Goal: Task Accomplishment & Management: Use online tool/utility

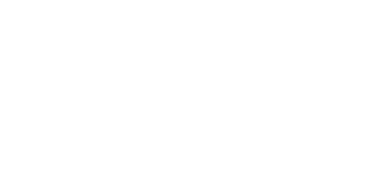
click at [105, 67] on div at bounding box center [191, 98] width 382 height 196
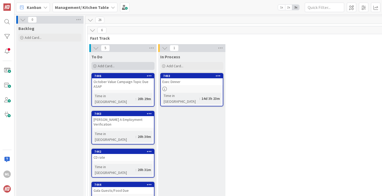
click at [123, 65] on div "Add Card..." at bounding box center [122, 66] width 63 height 8
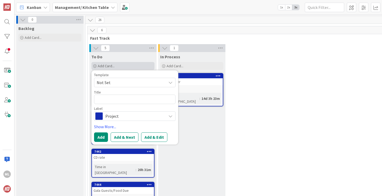
type textarea "x"
type textarea "H"
type textarea "x"
type textarea "Ha"
type textarea "x"
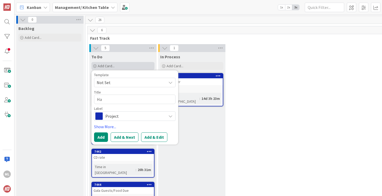
type textarea "[PERSON_NAME]"
type textarea "x"
type textarea "[PERSON_NAME]"
type textarea "x"
type textarea "[PERSON_NAME]"
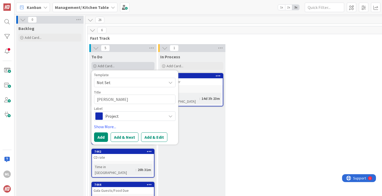
type textarea "x"
type textarea "[PERSON_NAME]"
type textarea "x"
type textarea "[PERSON_NAME]'"
type textarea "x"
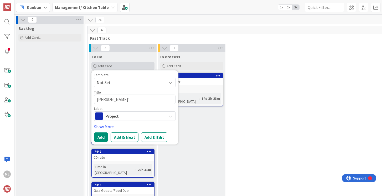
type textarea "[PERSON_NAME]'s"
type textarea "x"
type textarea "[PERSON_NAME]'s"
type textarea "x"
type textarea "[PERSON_NAME]'s I"
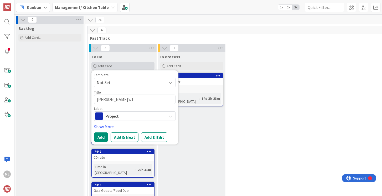
type textarea "x"
type textarea "[PERSON_NAME]'s IC"
type textarea "x"
type textarea "[PERSON_NAME]'s ICA"
type textarea "x"
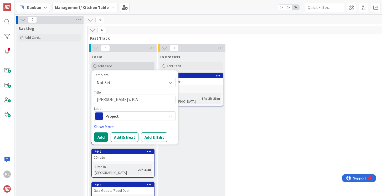
type textarea "[PERSON_NAME]'s ICA"
type textarea "x"
type textarea "[PERSON_NAME]'s ICA c"
type textarea "x"
type textarea "[PERSON_NAME]'s ICA ch"
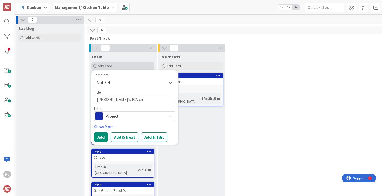
type textarea "x"
type textarea "[PERSON_NAME]'s ICA [PERSON_NAME]"
type textarea "x"
type textarea "[PERSON_NAME]'s ICA [PERSON_NAME]"
type textarea "x"
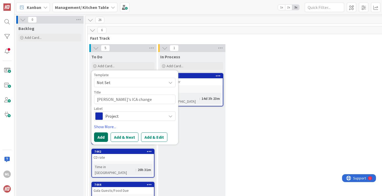
type textarea "[PERSON_NAME]'s ICA change"
click at [100, 135] on button "Add" at bounding box center [101, 136] width 14 height 9
